Goal: Check status: Check status

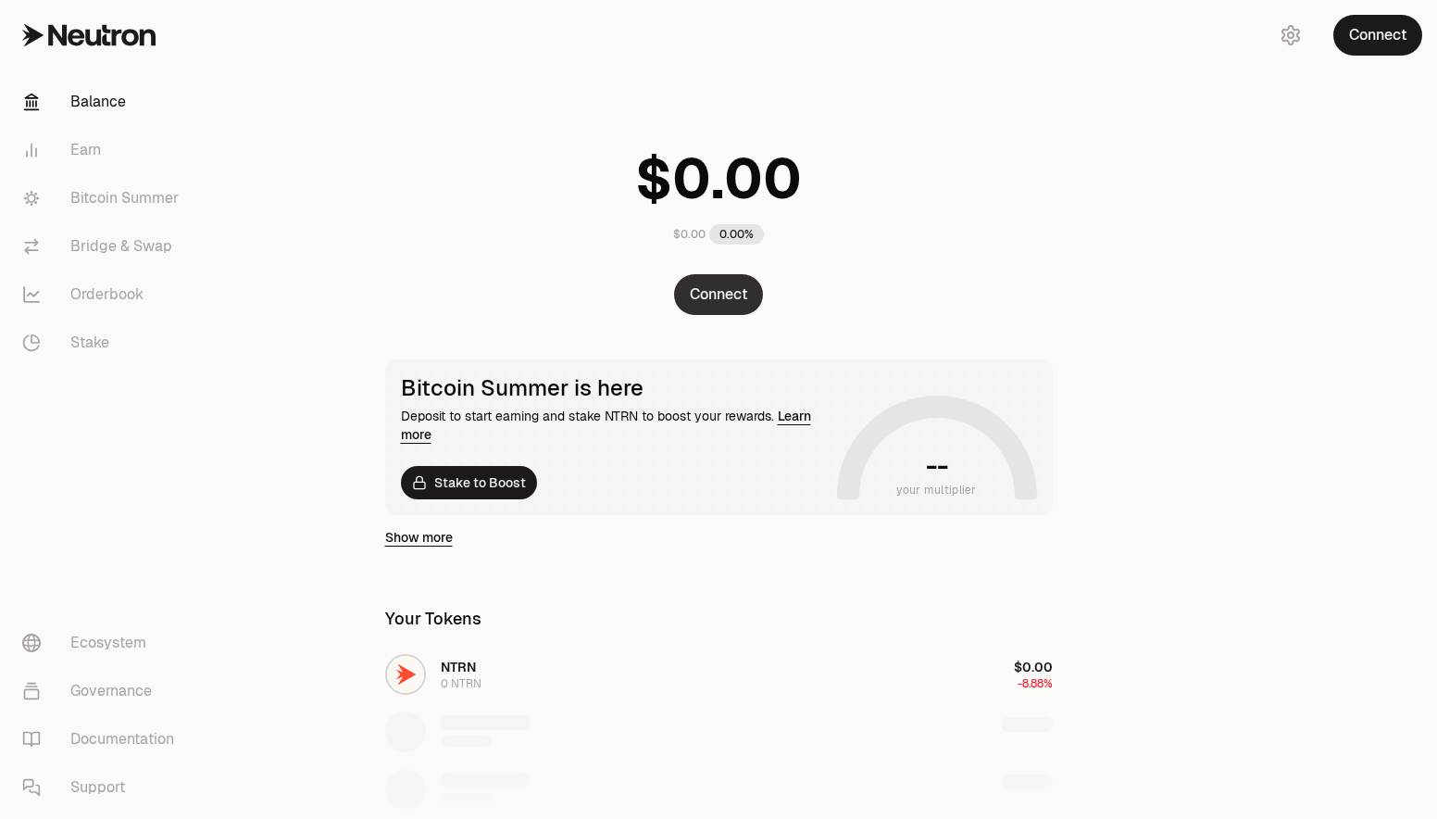
click at [733, 280] on button "Connect" at bounding box center [718, 294] width 89 height 41
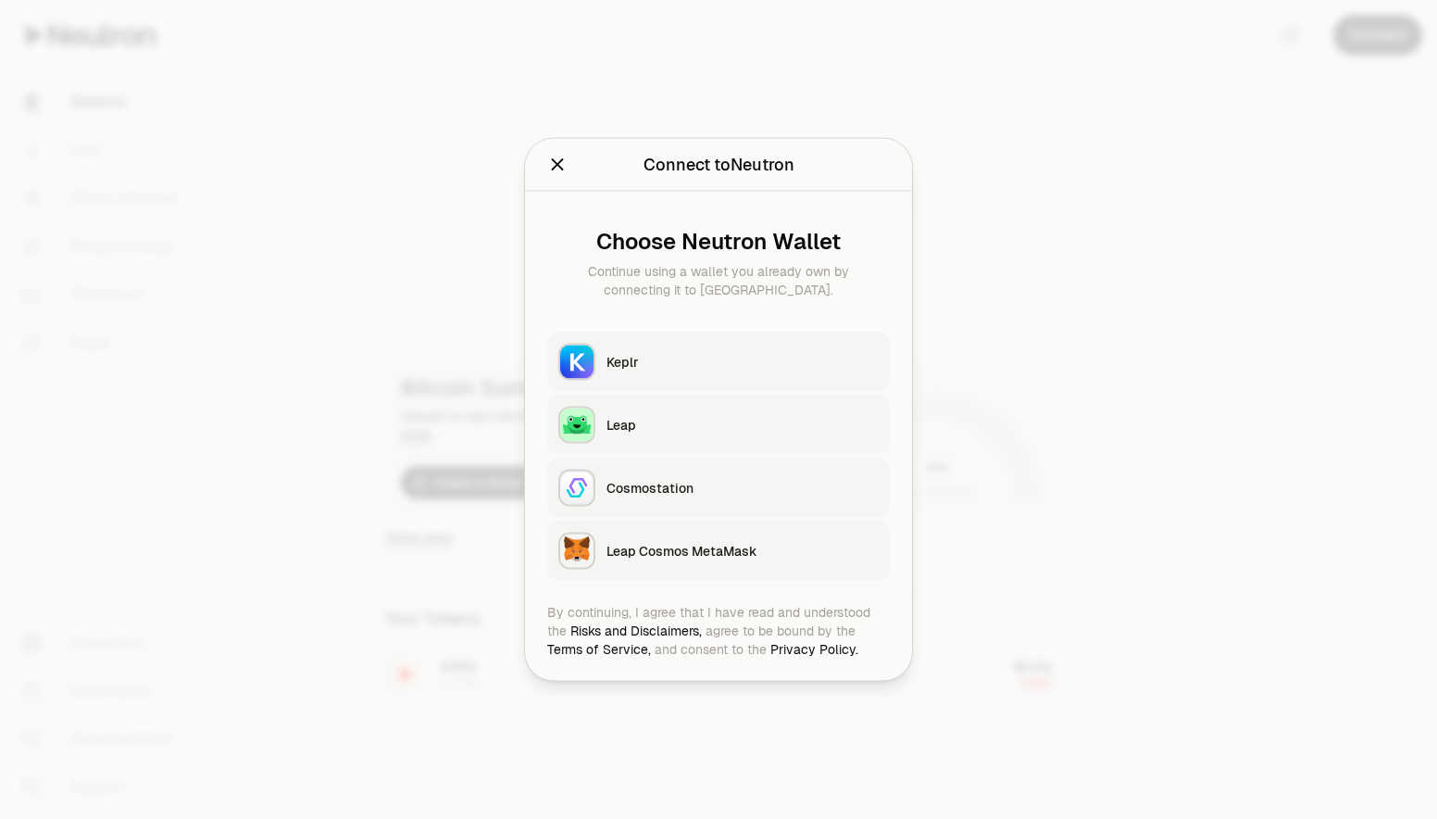
click at [668, 362] on div "Keplr" at bounding box center [743, 362] width 272 height 19
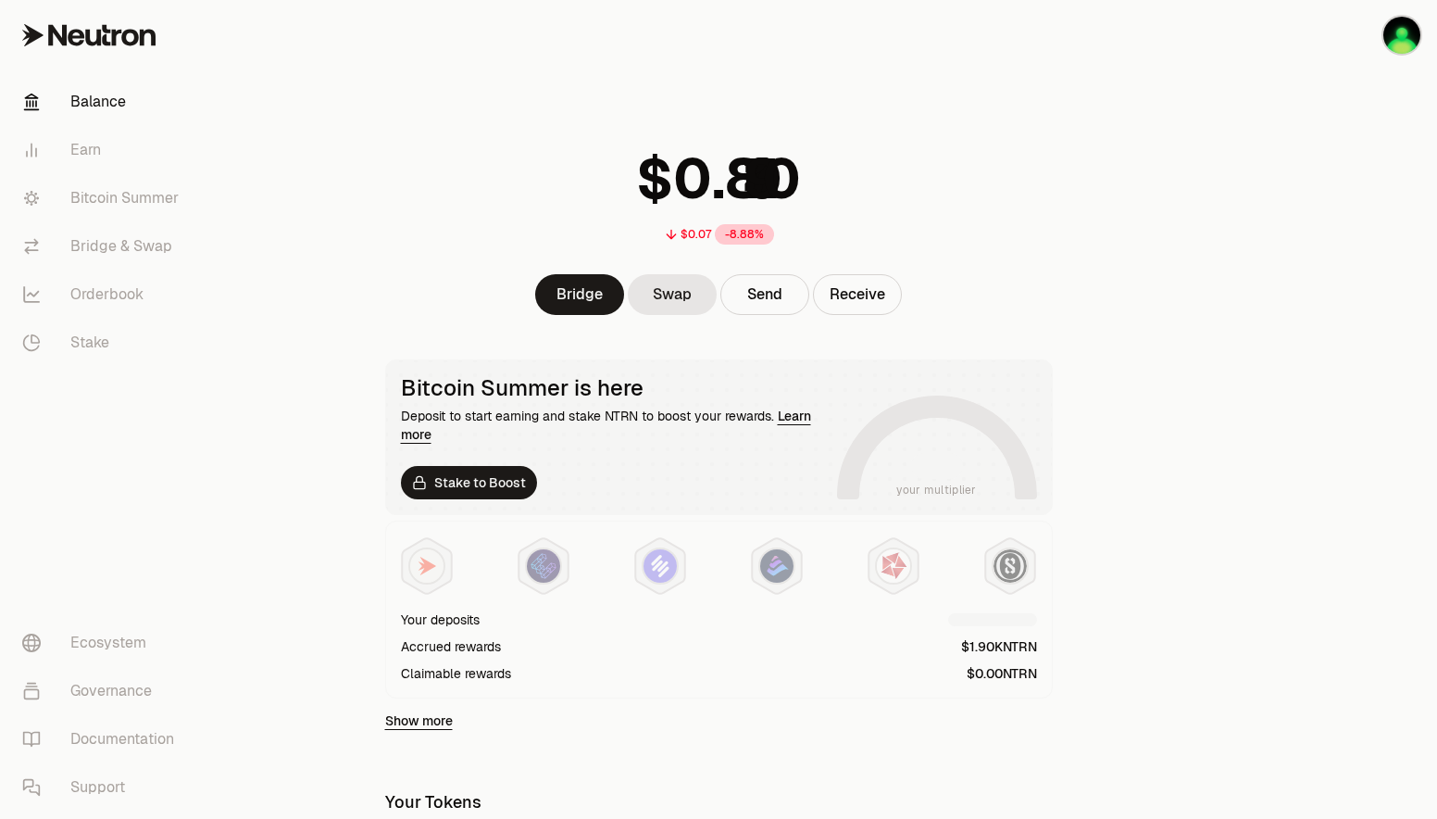
click at [1278, 580] on div at bounding box center [1333, 600] width 207 height 1200
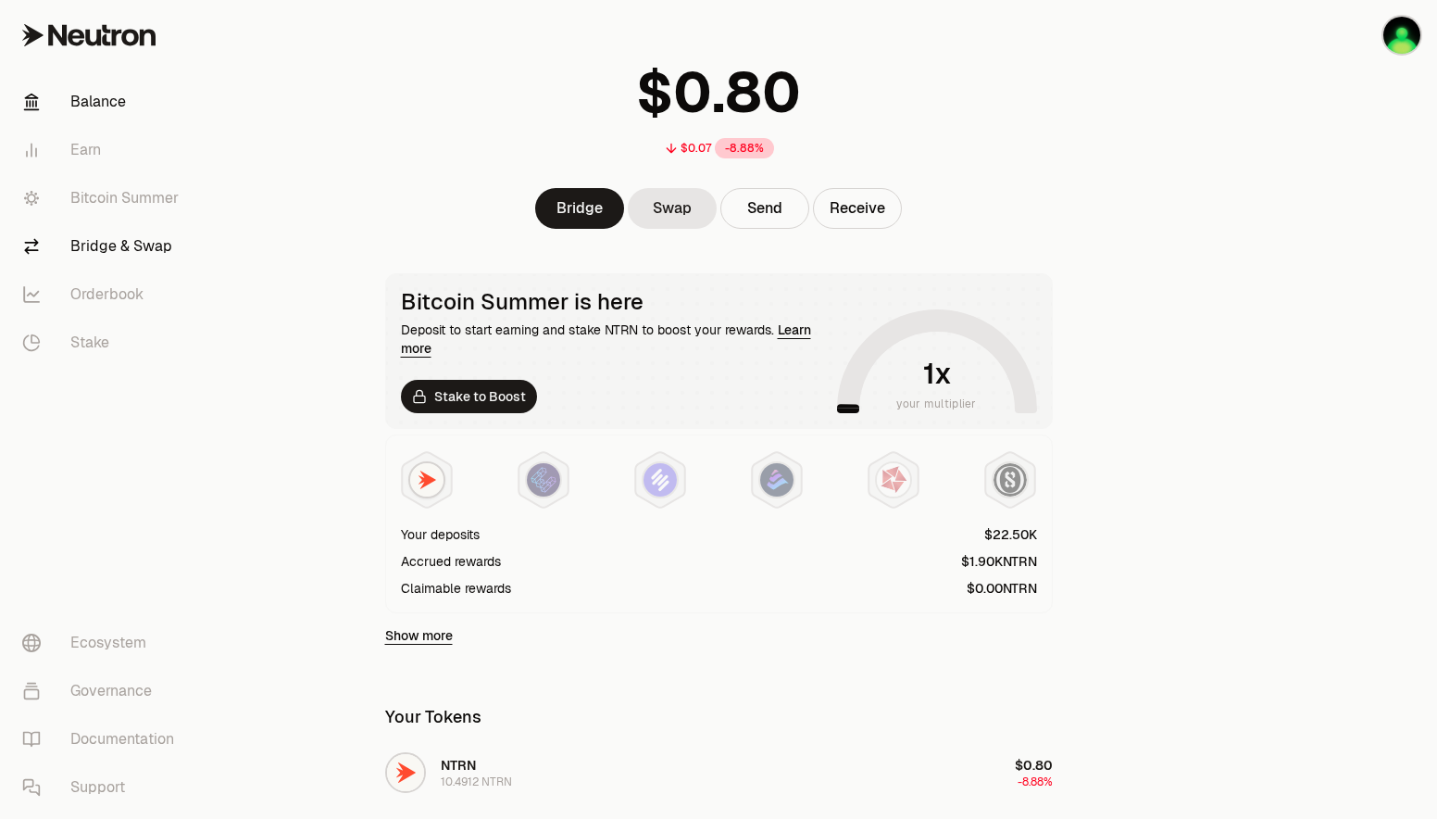
scroll to position [93, 0]
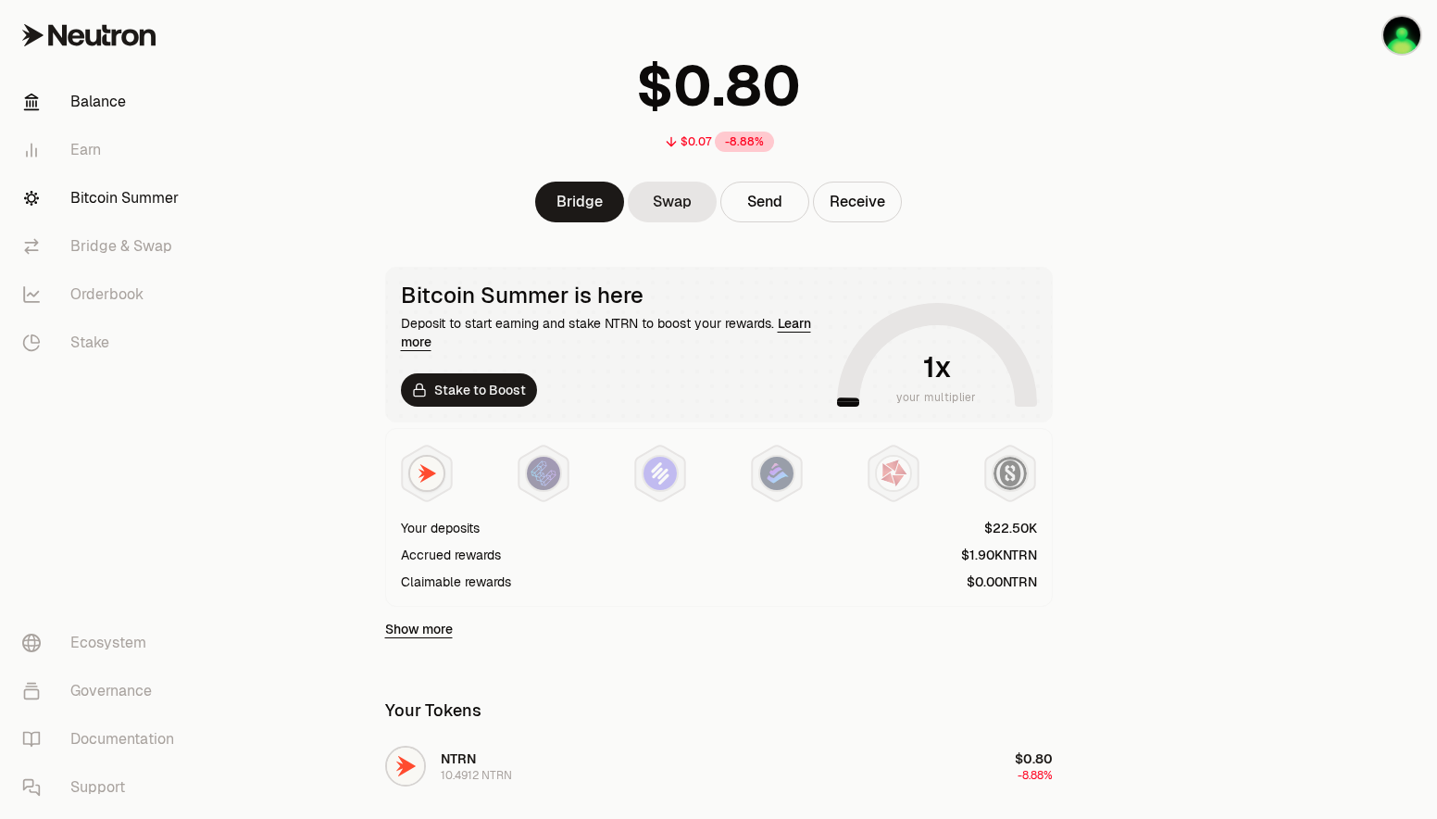
click at [129, 200] on link "Bitcoin Summer" at bounding box center [103, 198] width 193 height 48
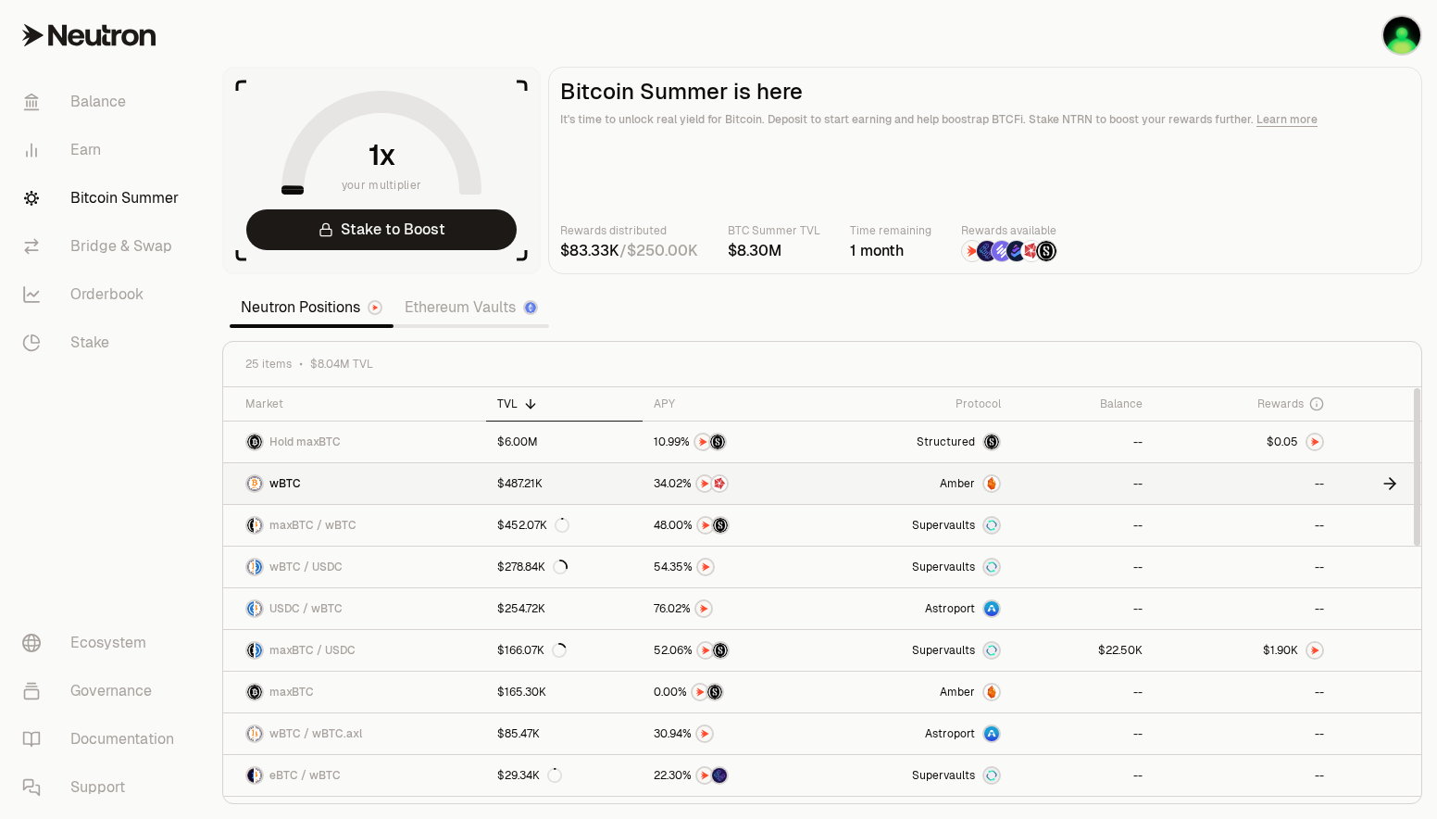
click at [967, 486] on span "Amber" at bounding box center [957, 483] width 35 height 15
